Goal: Transaction & Acquisition: Purchase product/service

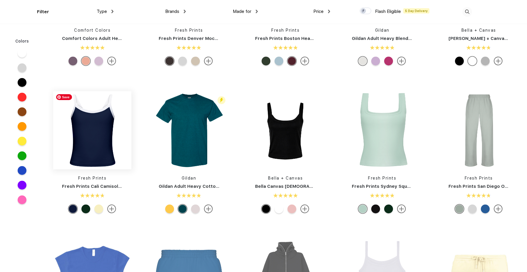
scroll to position [91, 0]
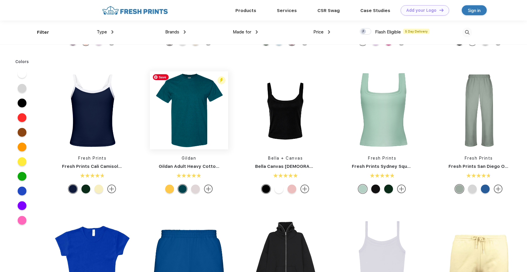
click at [192, 122] on img at bounding box center [189, 110] width 78 height 78
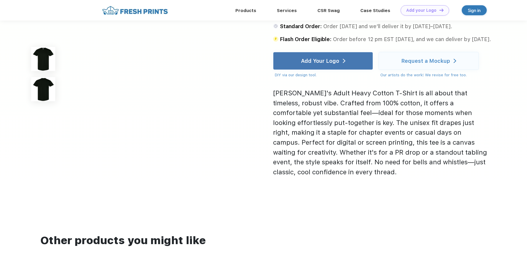
scroll to position [378, 0]
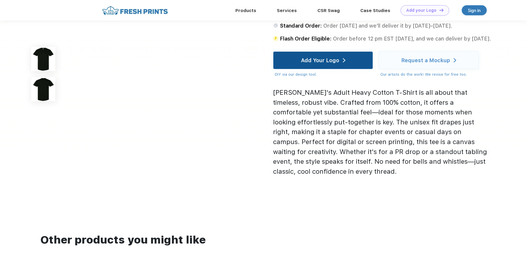
click at [311, 61] on div "Add Your Logo" at bounding box center [320, 61] width 38 height 6
